Goal: Information Seeking & Learning: Obtain resource

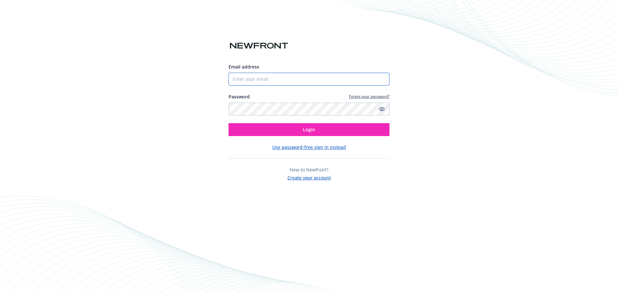
click at [244, 79] on input "Email address" at bounding box center [309, 79] width 161 height 13
type input "[EMAIL_ADDRESS][PERSON_NAME][DOMAIN_NAME]"
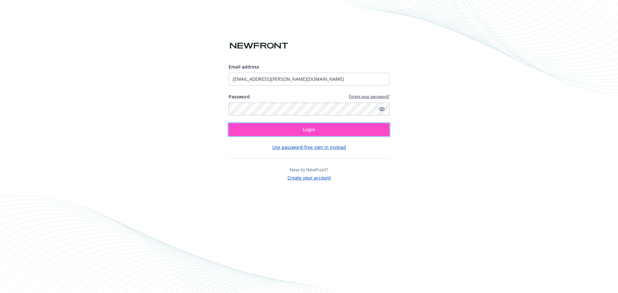
click at [306, 129] on span "Login" at bounding box center [309, 129] width 12 height 6
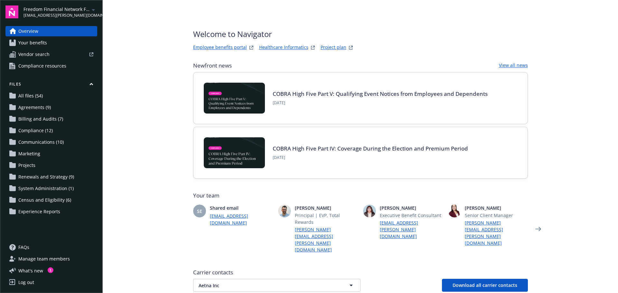
click at [39, 65] on span "Compliance resources" at bounding box center [42, 66] width 48 height 10
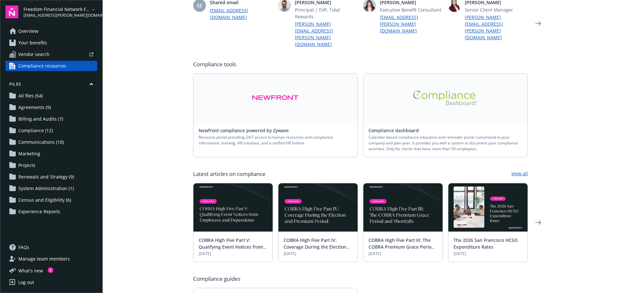
scroll to position [80, 0]
